Goal: Obtain resource: Download file/media

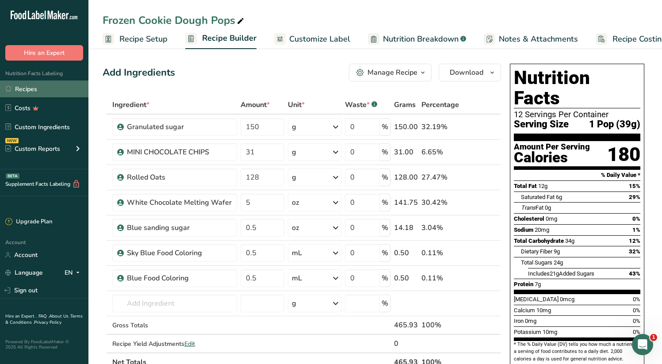
click at [29, 86] on link "Recipes" at bounding box center [44, 88] width 88 height 17
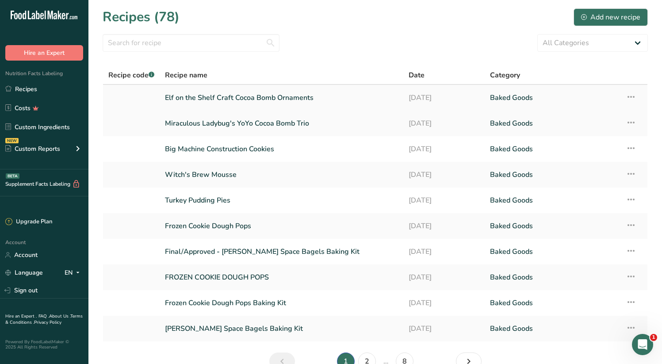
click at [635, 97] on icon at bounding box center [630, 97] width 11 height 16
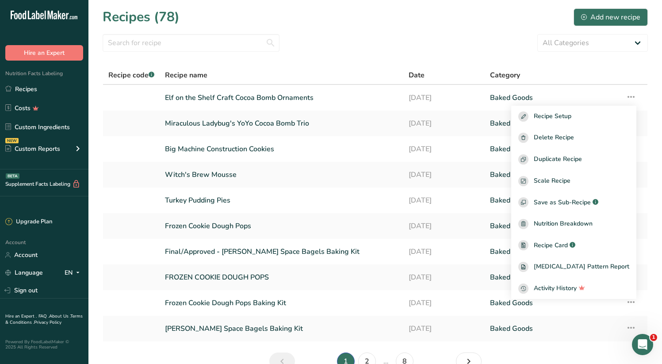
click at [328, 63] on section "Recipes (78) Add new recipe All Categories Baked Goods Beverages Candy Bars Con…" at bounding box center [374, 192] width 573 height 384
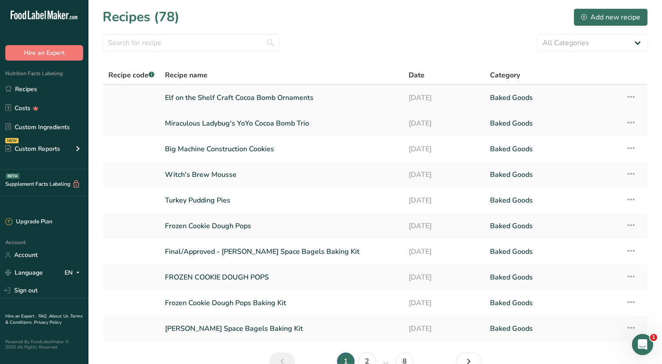
click at [213, 99] on link "Elf on the Shelf Craft Cocoa Bomb Ornaments" at bounding box center [281, 97] width 233 height 19
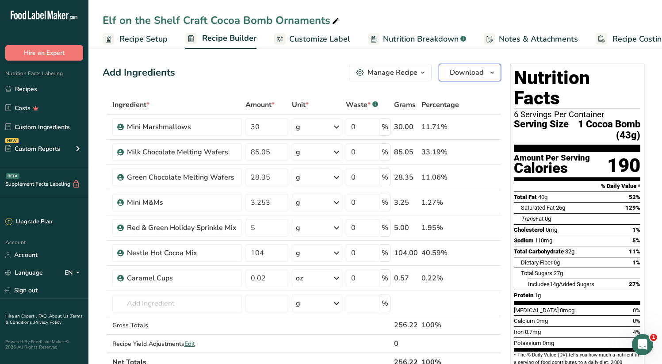
click at [492, 72] on icon "button" at bounding box center [491, 72] width 7 height 11
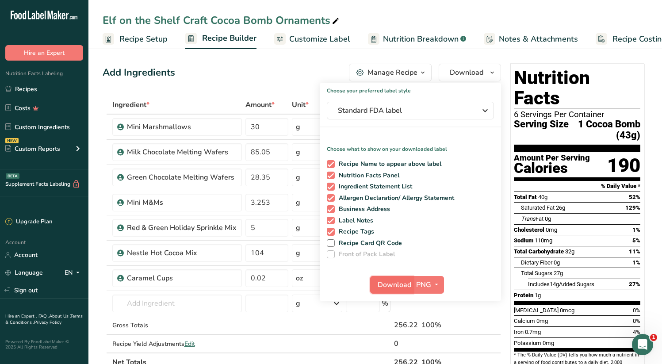
click at [396, 279] on span "Download" at bounding box center [394, 284] width 34 height 11
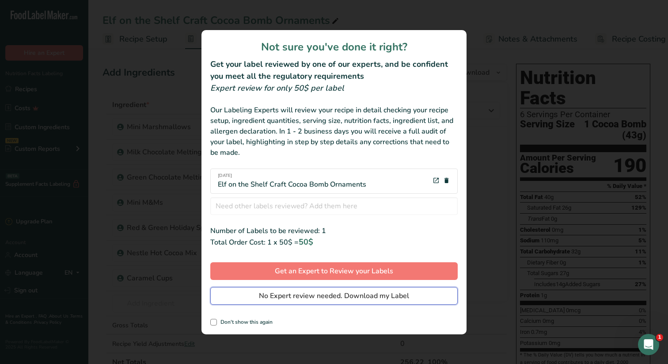
click at [353, 299] on span "No Expert review needed. Download my Label" at bounding box center [334, 295] width 150 height 11
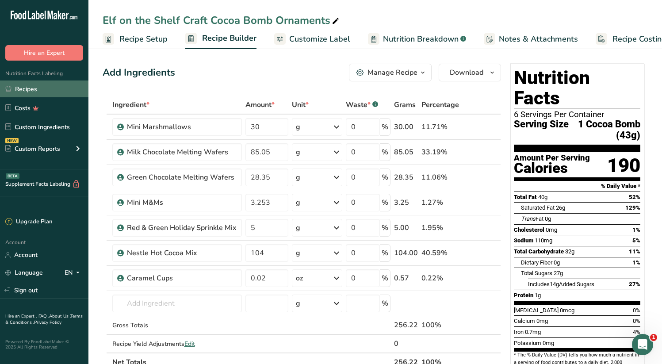
click at [30, 94] on link "Recipes" at bounding box center [44, 88] width 88 height 17
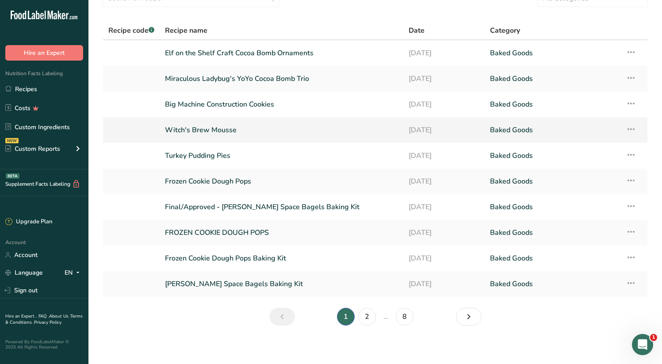
scroll to position [49, 0]
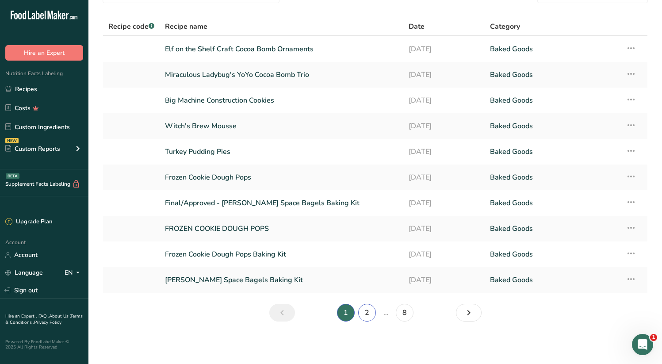
click at [368, 312] on link "2" at bounding box center [367, 313] width 18 height 18
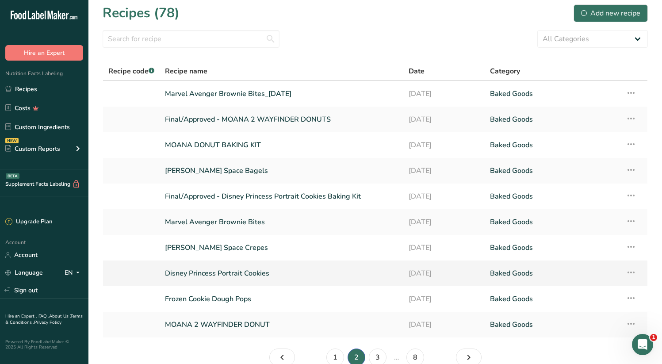
scroll to position [8, 0]
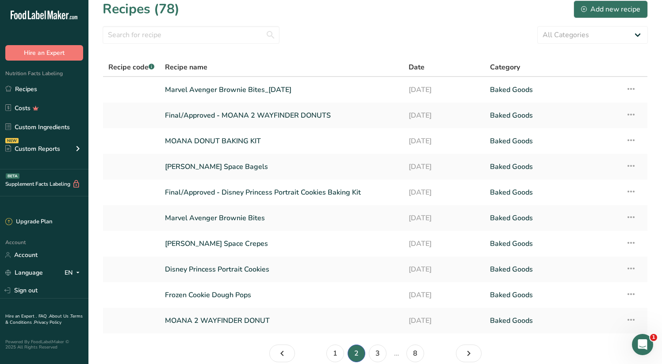
click at [343, 53] on section "Recipes (78) Add new recipe All Categories Baked Goods Beverages Candy Bars Con…" at bounding box center [374, 184] width 573 height 384
click at [382, 353] on link "3" at bounding box center [378, 353] width 18 height 18
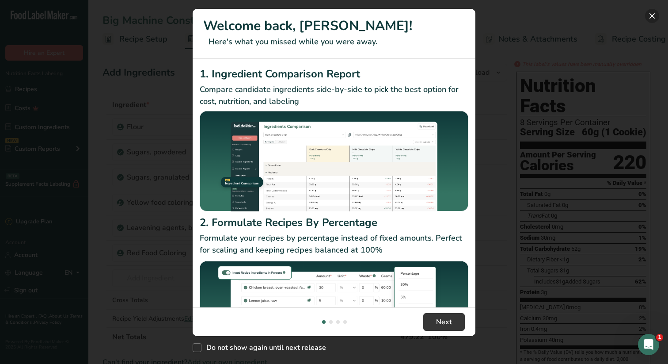
click at [647, 19] on button "New Features" at bounding box center [652, 16] width 14 height 14
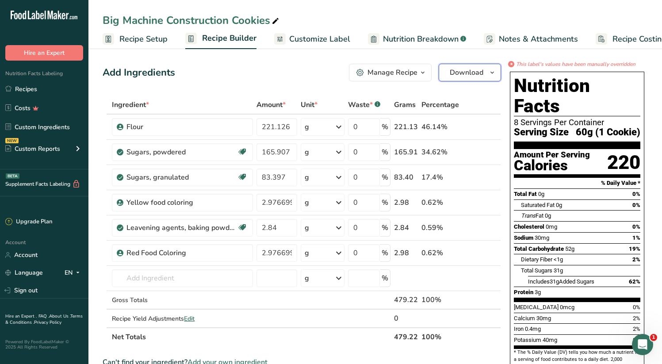
click at [487, 76] on span "button" at bounding box center [492, 72] width 11 height 11
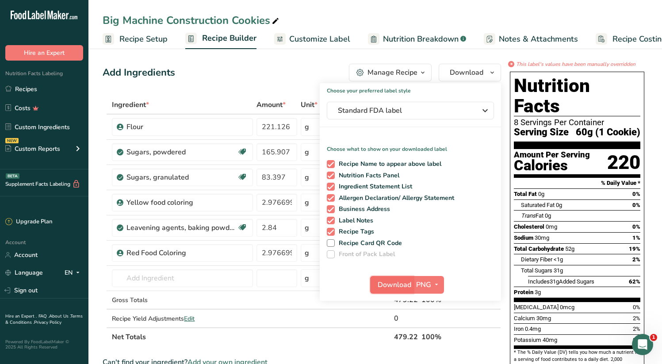
click at [395, 286] on span "Download" at bounding box center [394, 284] width 34 height 11
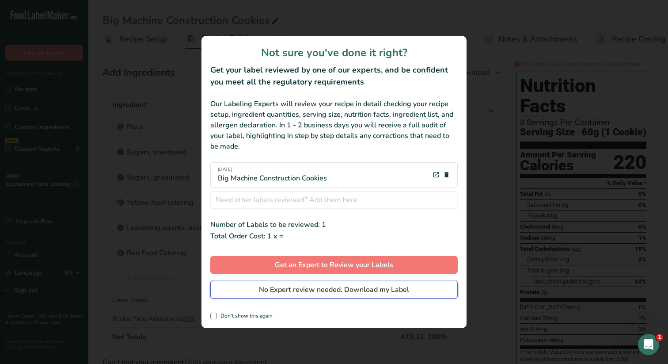
click at [367, 293] on span "No Expert review needed. Download my Label" at bounding box center [334, 289] width 150 height 11
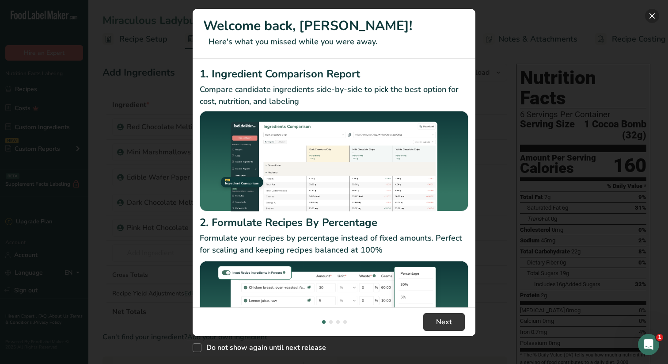
click at [656, 12] on button "New Features" at bounding box center [652, 16] width 14 height 14
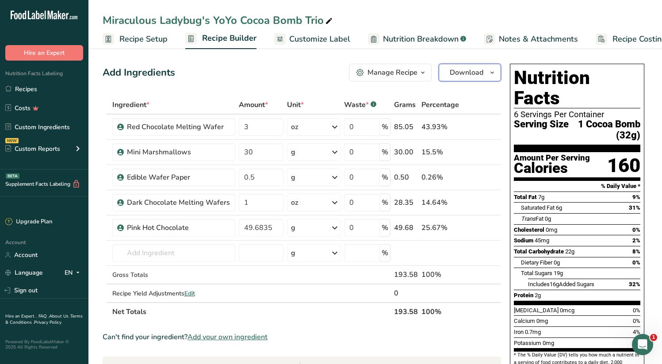
click at [471, 76] on span "Download" at bounding box center [466, 72] width 34 height 11
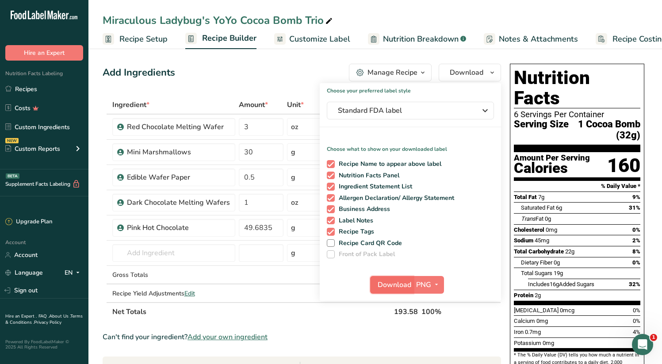
click at [392, 286] on span "Download" at bounding box center [394, 284] width 34 height 11
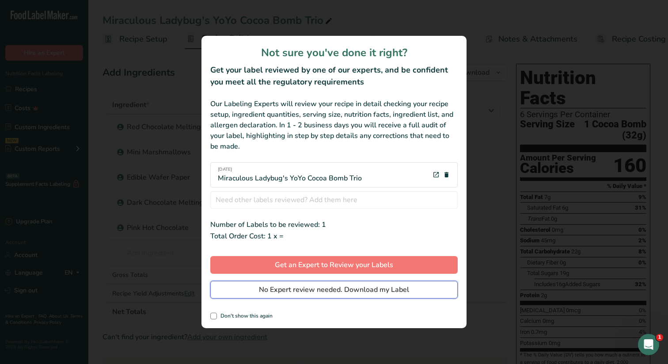
click at [309, 292] on span "No Expert review needed. Download my Label" at bounding box center [334, 289] width 150 height 11
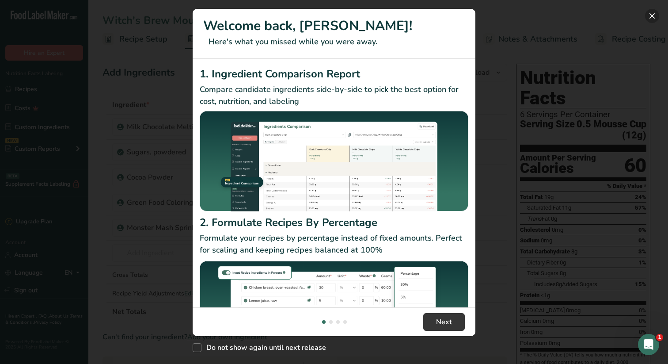
click at [649, 13] on button "New Features" at bounding box center [652, 16] width 14 height 14
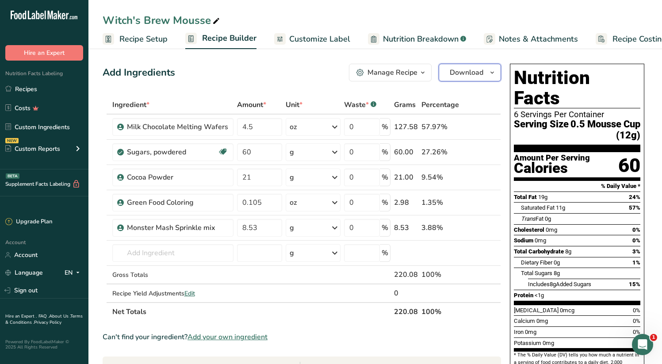
click at [495, 78] on button "Download" at bounding box center [469, 73] width 62 height 18
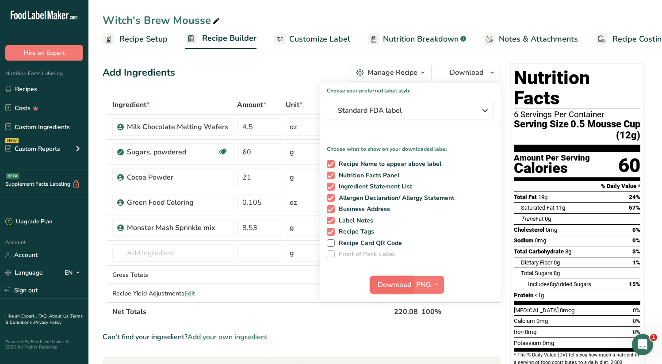
click at [391, 288] on span "Download" at bounding box center [394, 284] width 34 height 11
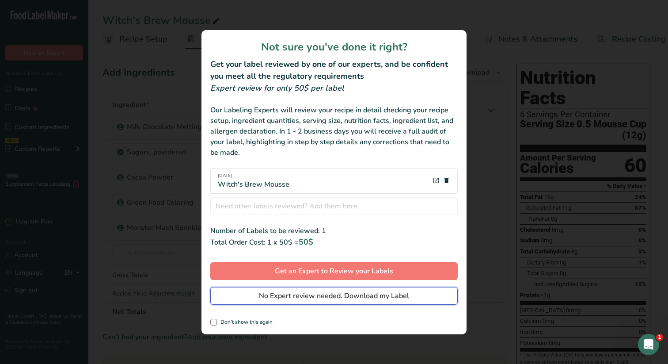
click at [318, 299] on span "No Expert review needed. Download my Label" at bounding box center [334, 295] width 150 height 11
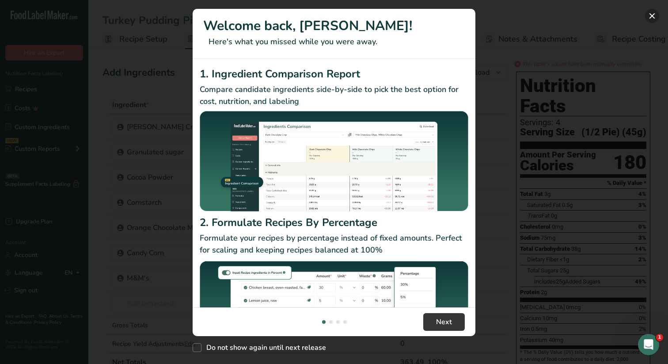
click at [655, 16] on button "New Features" at bounding box center [652, 16] width 14 height 14
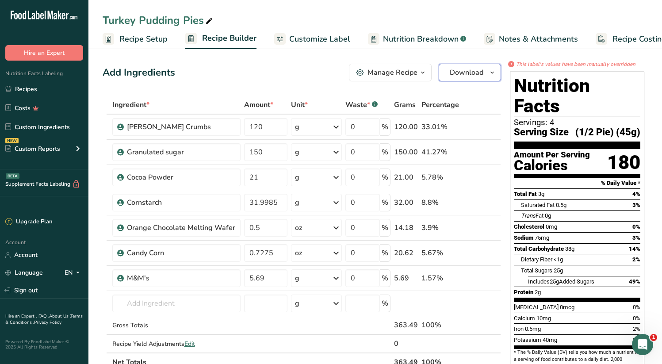
click at [489, 71] on icon "button" at bounding box center [491, 72] width 7 height 11
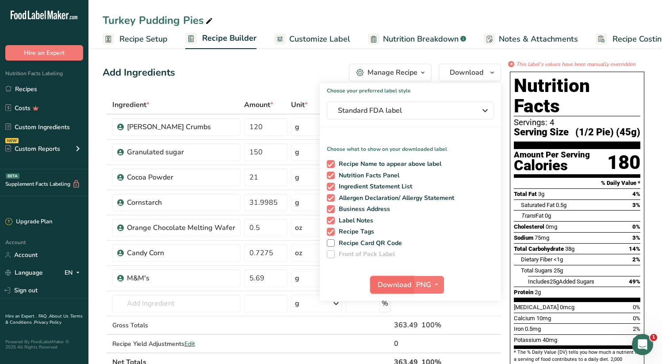
click at [404, 284] on span "Download" at bounding box center [394, 284] width 34 height 11
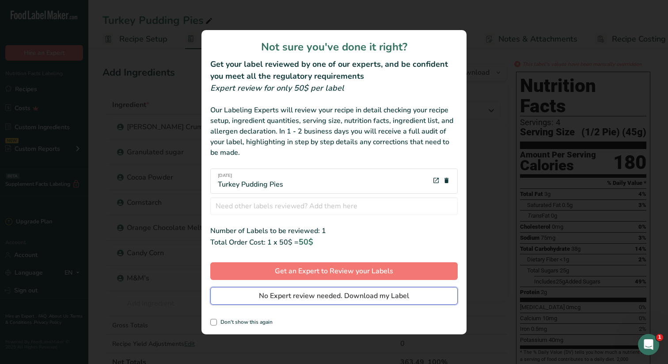
drag, startPoint x: 361, startPoint y: 297, endPoint x: 397, endPoint y: 297, distance: 36.7
click at [360, 297] on span "No Expert review needed. Download my Label" at bounding box center [334, 295] width 150 height 11
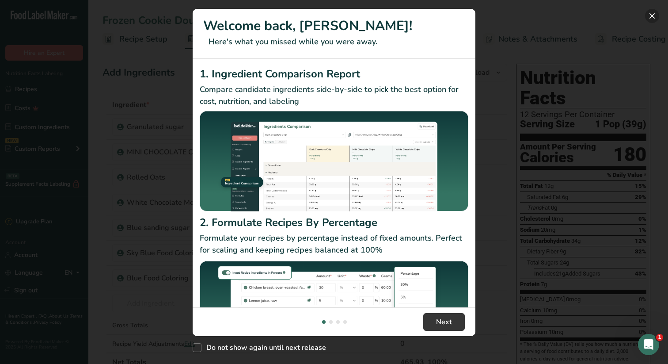
click at [651, 18] on button "New Features" at bounding box center [652, 16] width 14 height 14
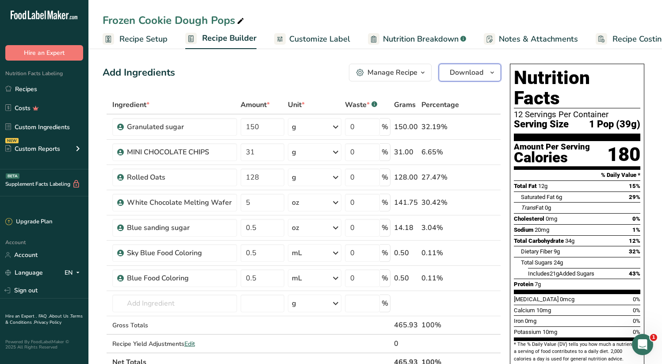
click at [493, 72] on icon "button" at bounding box center [491, 72] width 7 height 11
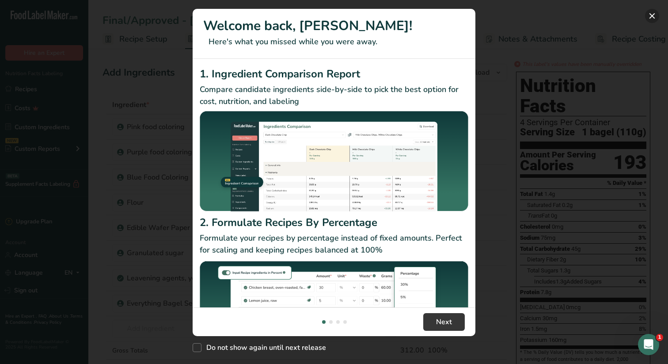
click at [651, 17] on button "New Features" at bounding box center [652, 16] width 14 height 14
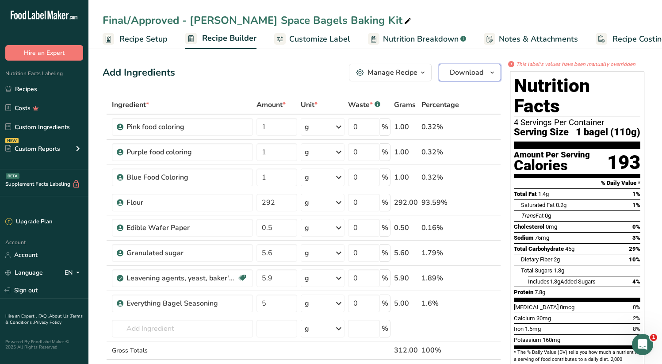
click at [482, 74] on span "Download" at bounding box center [466, 72] width 34 height 11
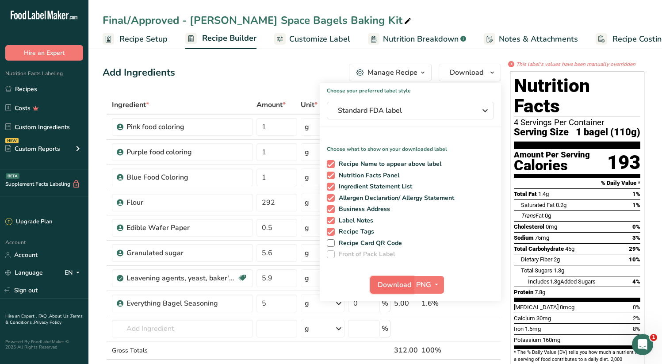
click at [392, 285] on span "Download" at bounding box center [394, 284] width 34 height 11
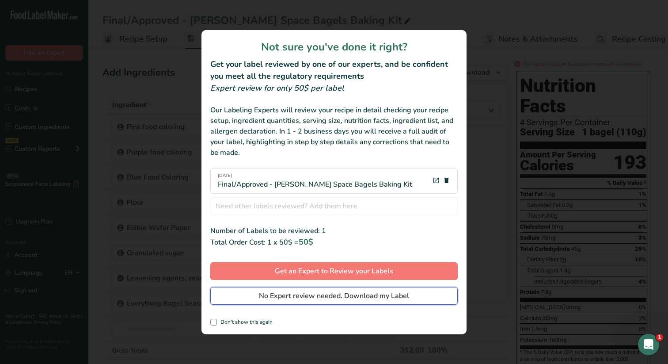
click at [379, 290] on span "No Expert review needed. Download my Label" at bounding box center [334, 295] width 150 height 11
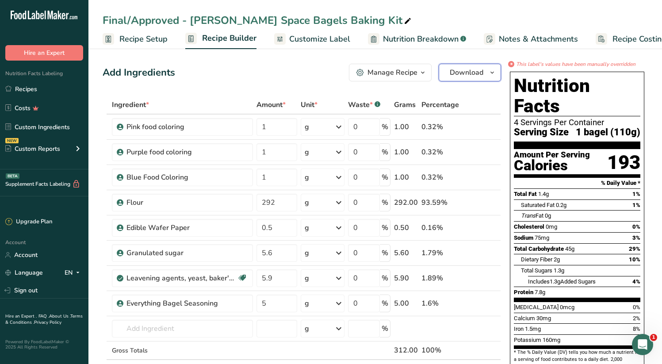
click at [483, 76] on button "Download" at bounding box center [469, 73] width 62 height 18
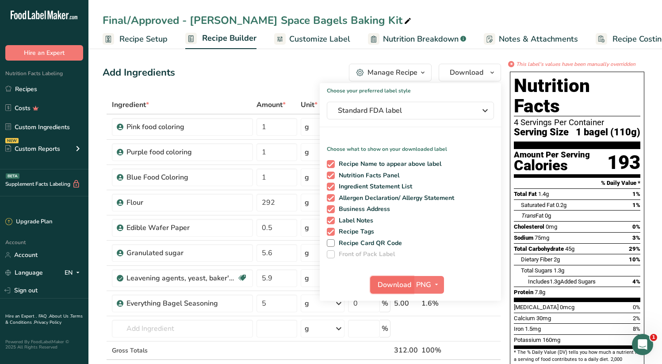
click at [395, 285] on span "Download" at bounding box center [394, 284] width 34 height 11
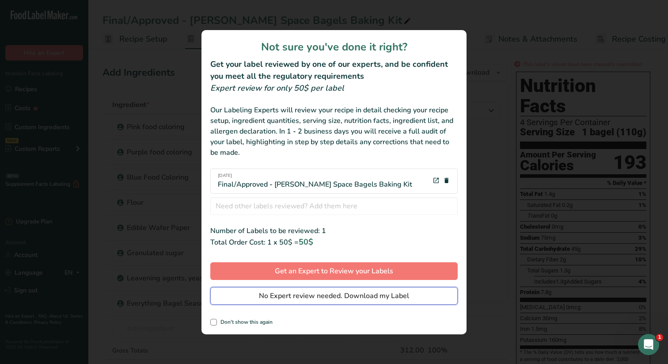
click at [345, 299] on span "No Expert review needed. Download my Label" at bounding box center [334, 295] width 150 height 11
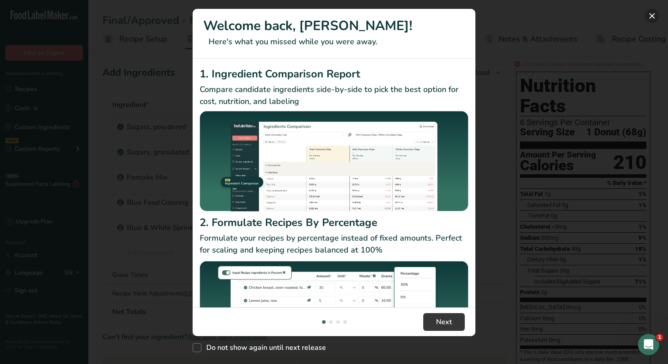
click at [655, 16] on button "New Features" at bounding box center [652, 16] width 14 height 14
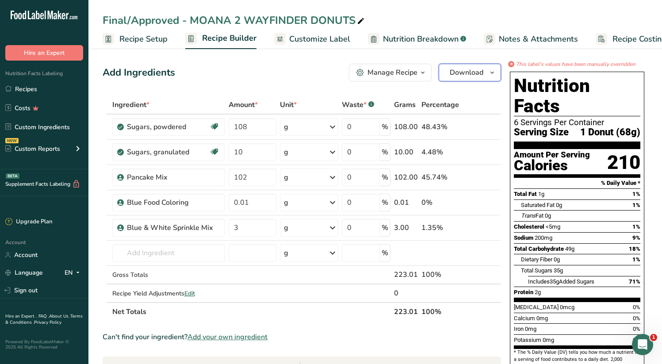
click at [489, 78] on button "Download" at bounding box center [469, 73] width 62 height 18
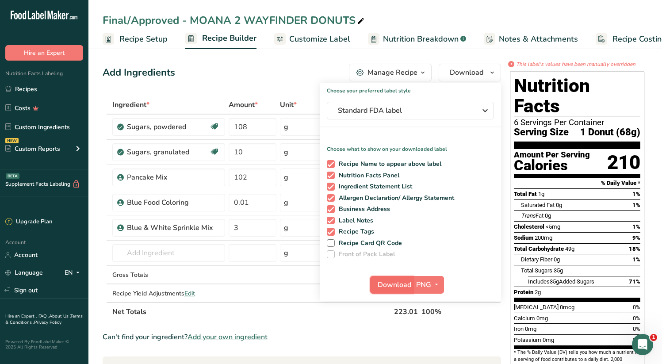
click at [397, 282] on span "Download" at bounding box center [394, 284] width 34 height 11
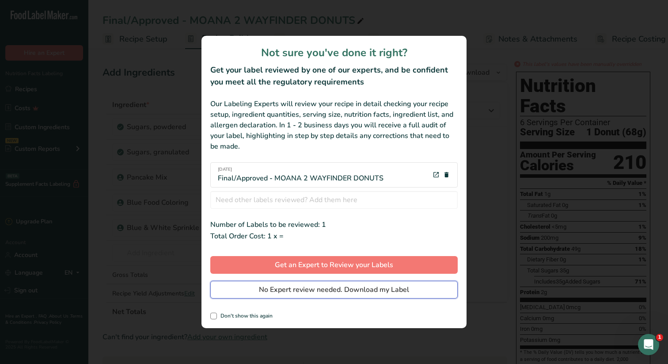
click at [342, 289] on span "No Expert review needed. Download my Label" at bounding box center [334, 289] width 150 height 11
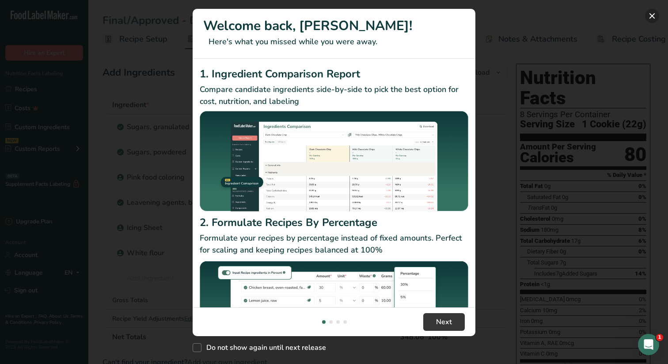
click at [648, 19] on button "New Features" at bounding box center [652, 16] width 14 height 14
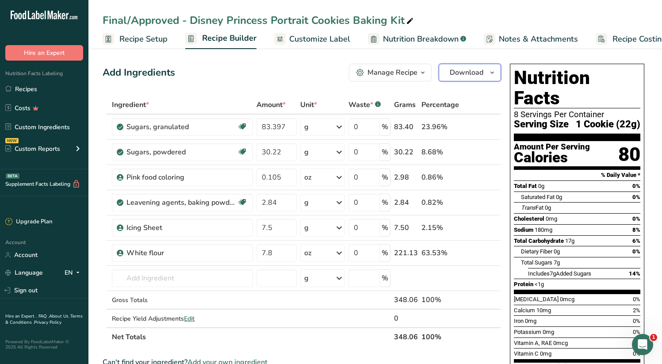
click at [482, 73] on span "Download" at bounding box center [466, 72] width 34 height 11
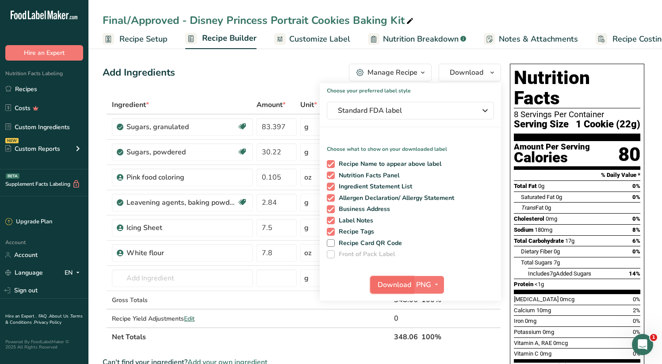
click at [392, 282] on span "Download" at bounding box center [394, 284] width 34 height 11
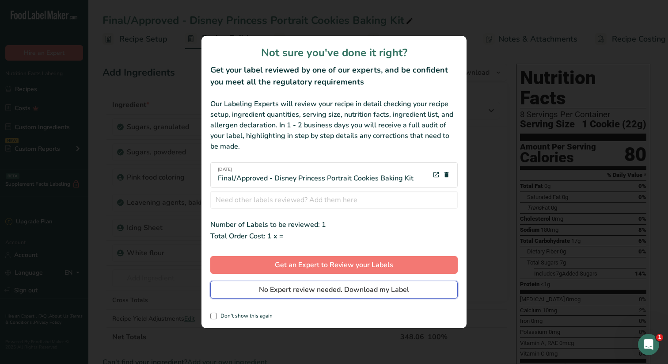
click at [383, 294] on span "No Expert review needed. Download my Label" at bounding box center [334, 289] width 150 height 11
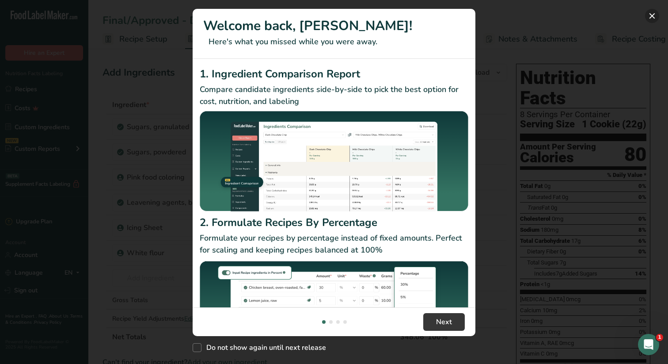
click at [650, 18] on button "New Features" at bounding box center [652, 16] width 14 height 14
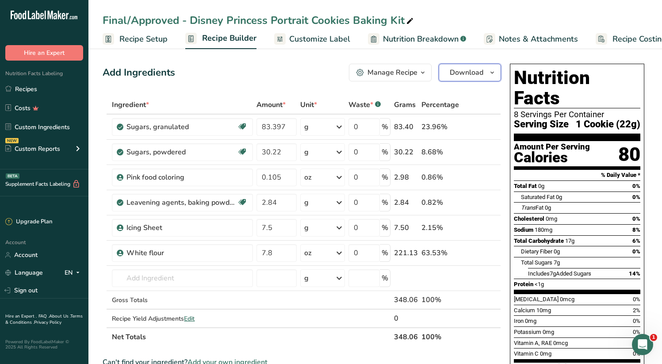
click at [485, 78] on button "Download" at bounding box center [469, 73] width 62 height 18
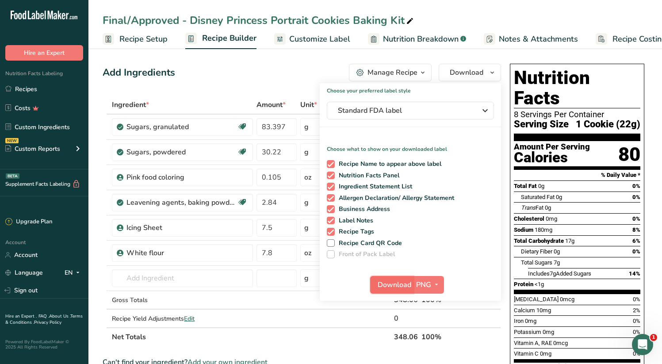
click at [400, 286] on span "Download" at bounding box center [394, 284] width 34 height 11
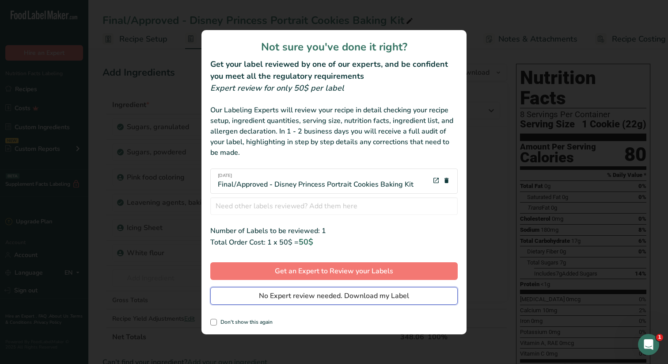
click at [364, 303] on button "No Expert review needed. Download my Label" at bounding box center [333, 296] width 247 height 18
